Goal: Transaction & Acquisition: Purchase product/service

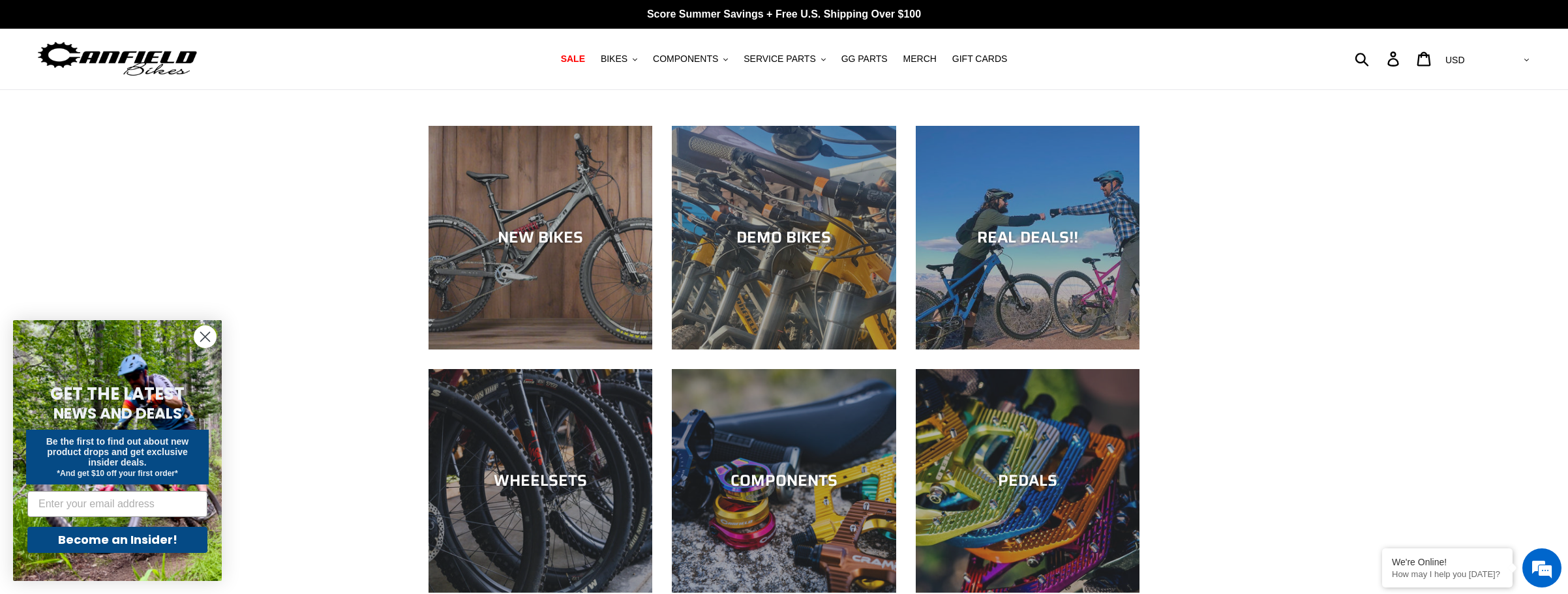
drag, startPoint x: 204, startPoint y: 330, endPoint x: 213, endPoint y: 330, distance: 9.0
click at [204, 330] on circle "Close dialog" at bounding box center [205, 336] width 22 height 22
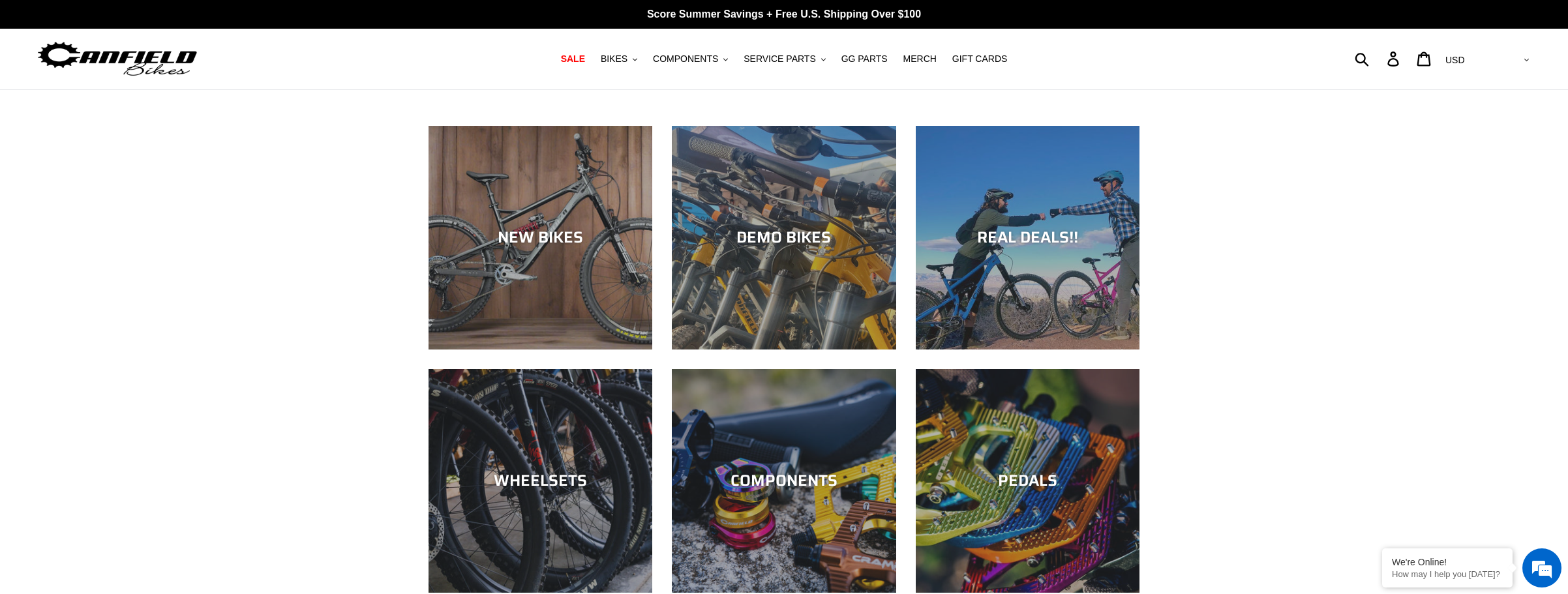
click at [1412, 60] on div "Submit Search Log in Cart 0 items Currency AED AFN ALL AMD ANG AUD AWG AZN BAM …" at bounding box center [1346, 58] width 374 height 29
click at [1413, 59] on div "Submit Search Log in Cart 0 items Currency AED AFN ALL AMD ANG AUD AWG AZN BAM …" at bounding box center [1346, 58] width 374 height 29
click at [1379, 56] on form "Submit" at bounding box center [1370, 58] width 17 height 29
type input "dropper"
click at [1379, 59] on button "Submit" at bounding box center [1363, 58] width 32 height 29
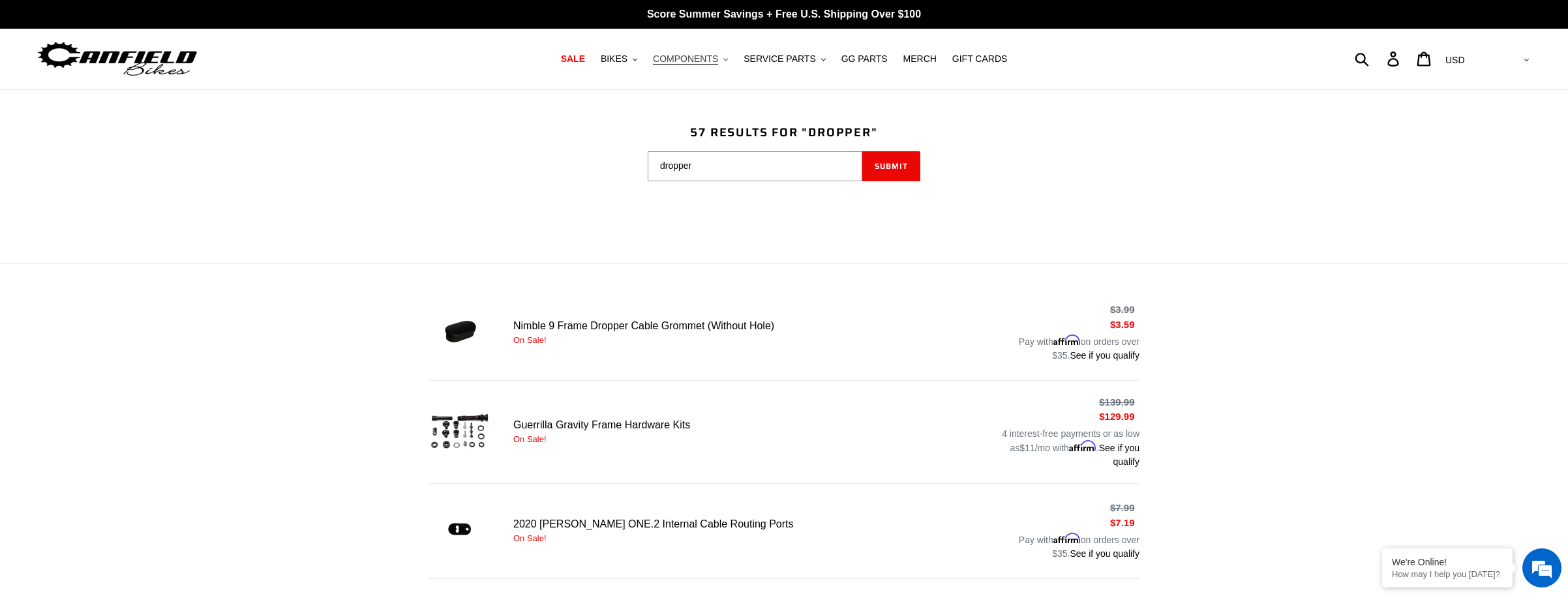
click at [675, 54] on span "COMPONENTS" at bounding box center [686, 59] width 65 height 11
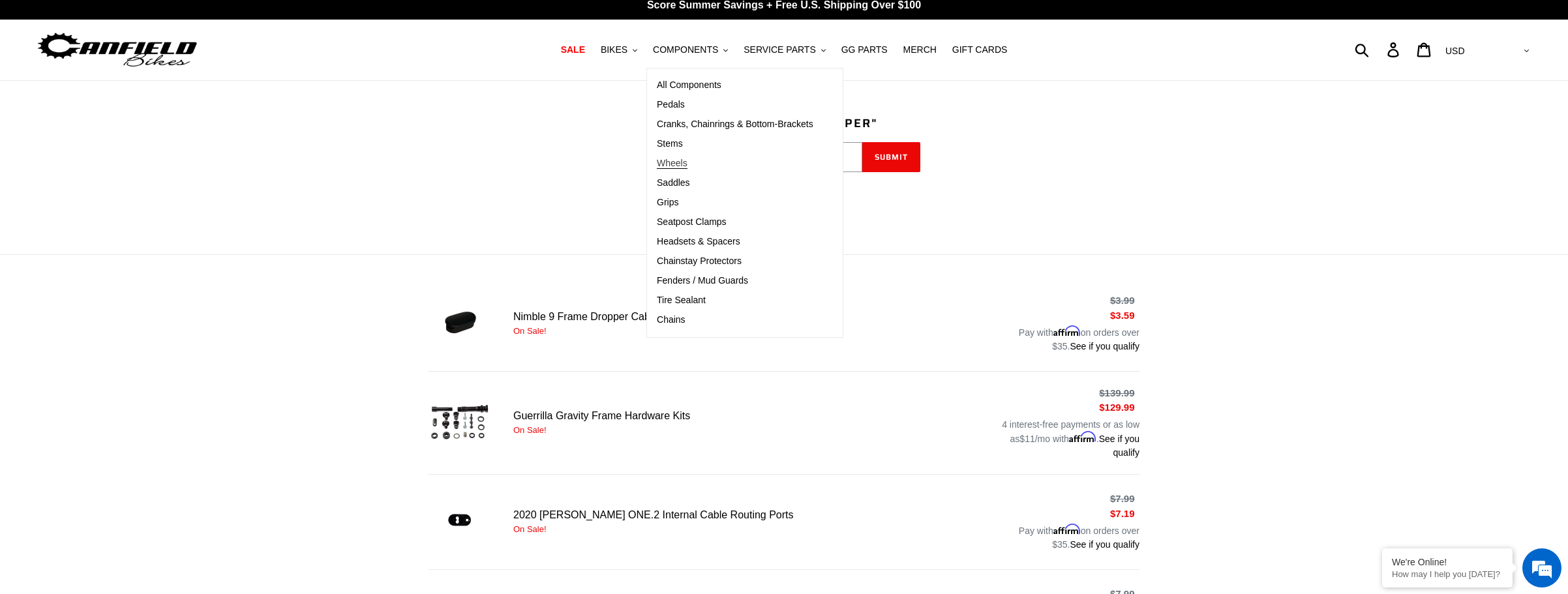
scroll to position [16, 0]
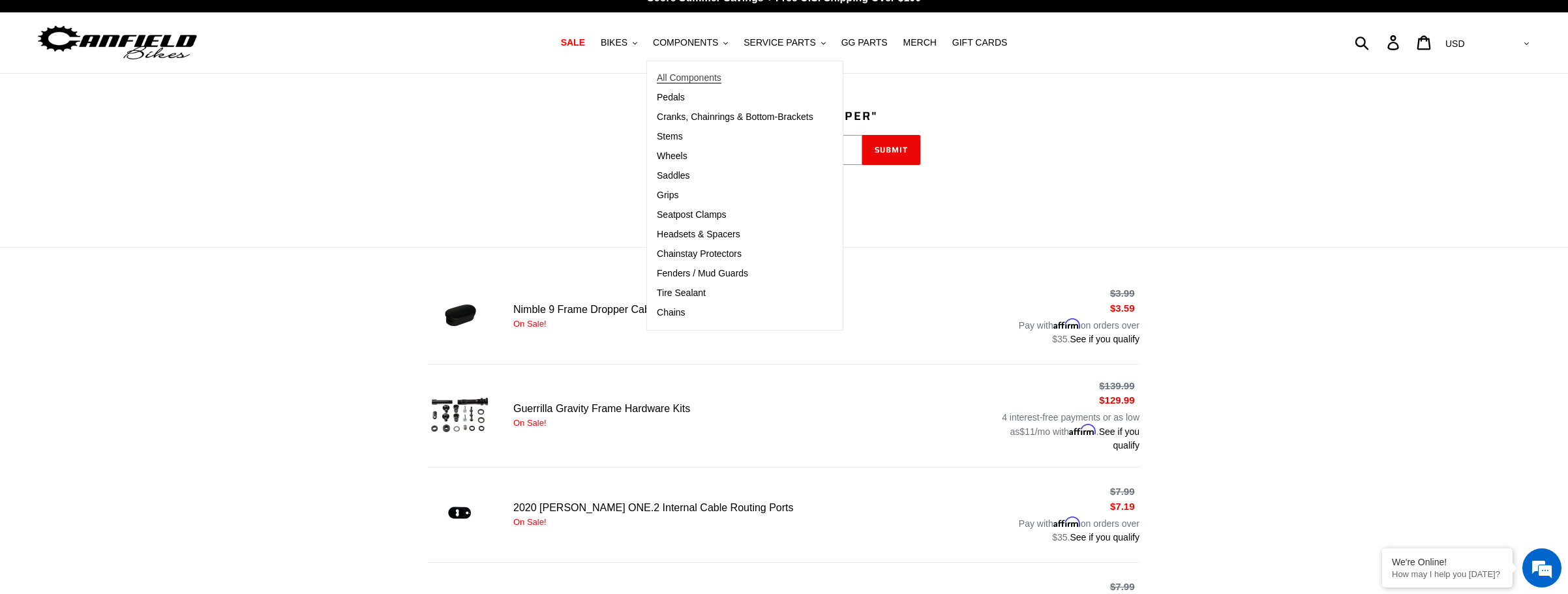
click at [690, 78] on span "All Components" at bounding box center [689, 78] width 65 height 11
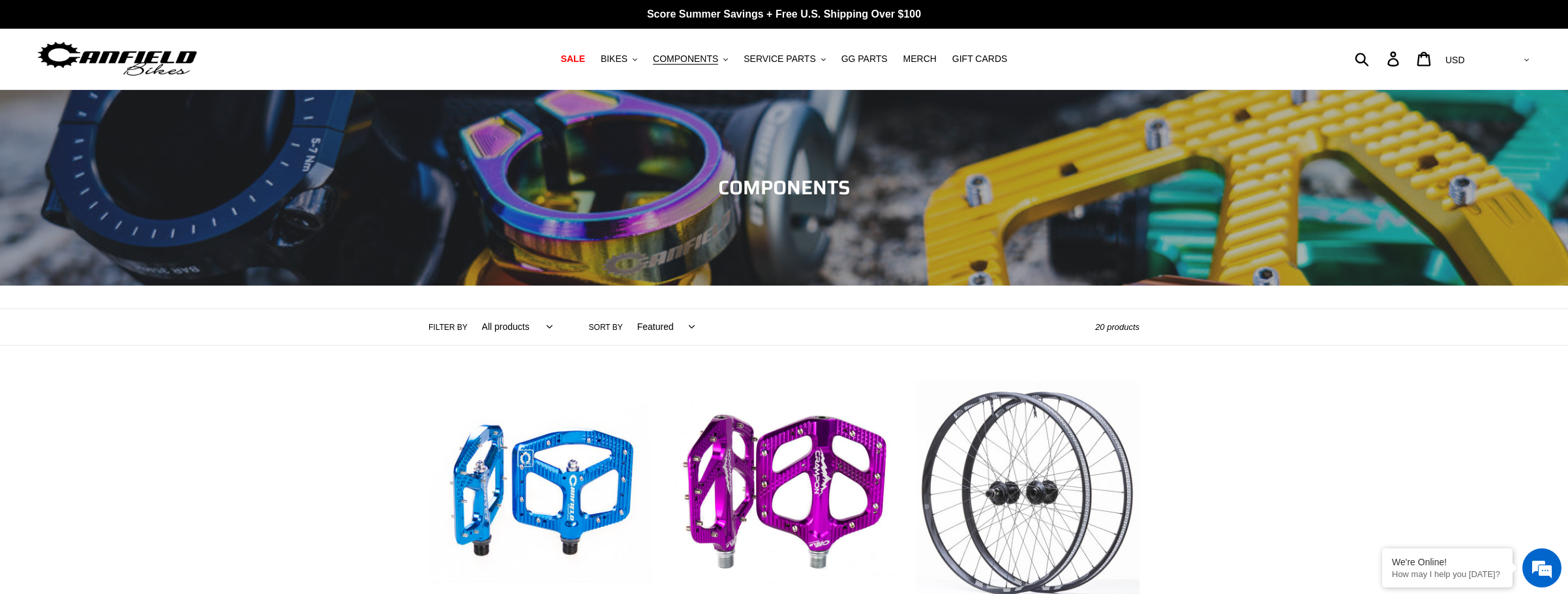
click at [1409, 61] on div "Submit Search Log in Cart 0 items Currency AED AFN ALL AMD ANG AUD AWG AZN BAM …" at bounding box center [1346, 58] width 374 height 29
click at [1379, 57] on form "Submit" at bounding box center [1370, 58] width 17 height 29
type input "seat post dropper"
click at [1379, 59] on button "Submit" at bounding box center [1363, 58] width 32 height 29
